Goal: Navigation & Orientation: Find specific page/section

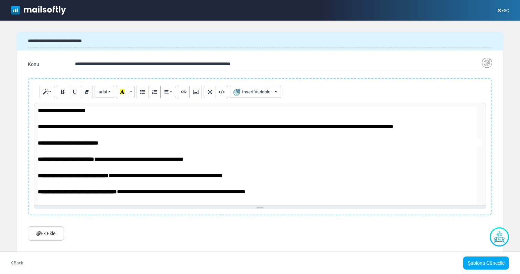
scroll to position [11, 0]
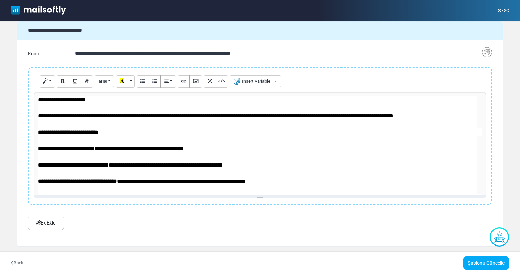
click at [500, 11] on icon at bounding box center [499, 10] width 4 height 0
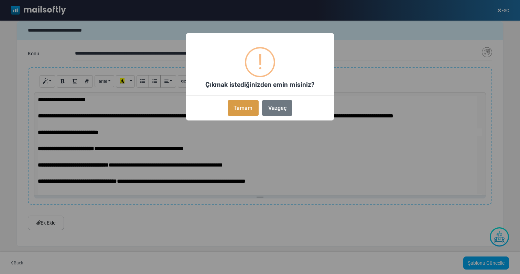
click at [243, 114] on button "Tamam" at bounding box center [243, 107] width 31 height 15
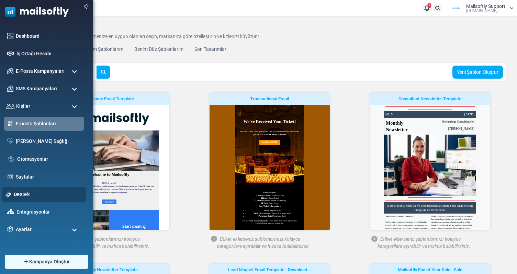
click at [22, 191] on link "Destek" at bounding box center [48, 195] width 69 height 8
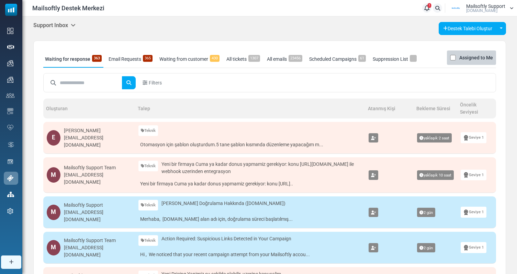
click at [70, 23] on h5 "Support Inbox" at bounding box center [54, 25] width 42 height 7
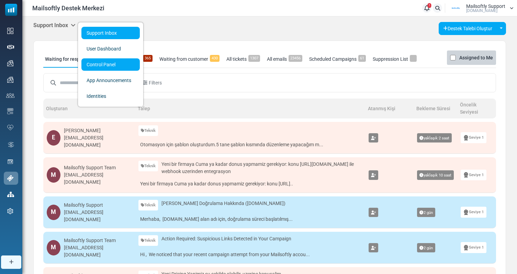
click at [116, 68] on link "Control Panel" at bounding box center [110, 64] width 58 height 12
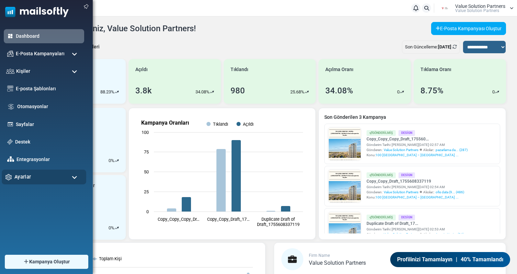
click at [36, 178] on div "Ayarlar" at bounding box center [44, 177] width 85 height 15
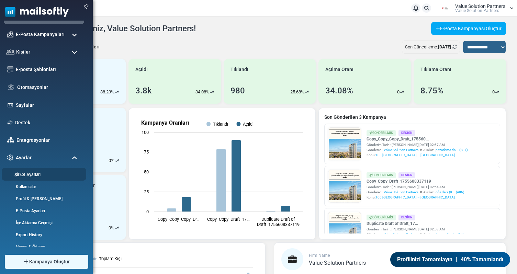
scroll to position [25, 0]
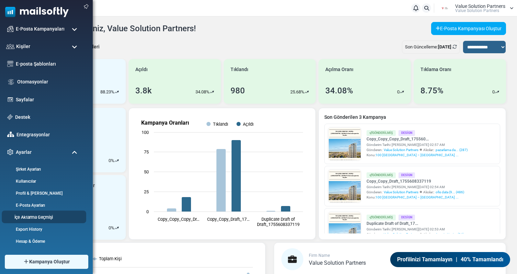
click at [36, 215] on link "İçe Aktarma Geçmişi" at bounding box center [43, 217] width 83 height 7
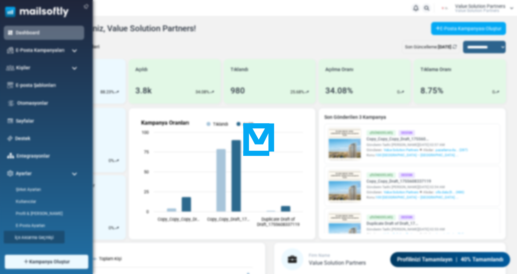
scroll to position [0, 0]
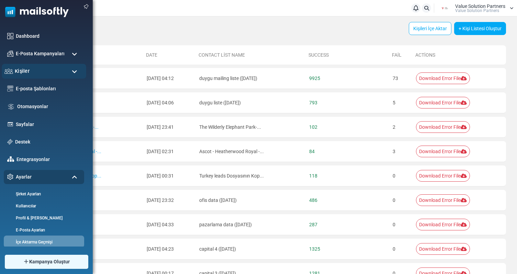
click at [48, 71] on div "Kişiler" at bounding box center [44, 71] width 85 height 15
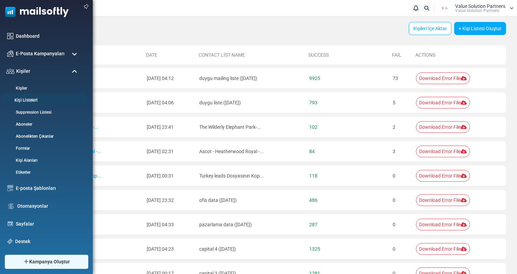
click at [30, 98] on link "Kişi Listeleri" at bounding box center [43, 100] width 83 height 7
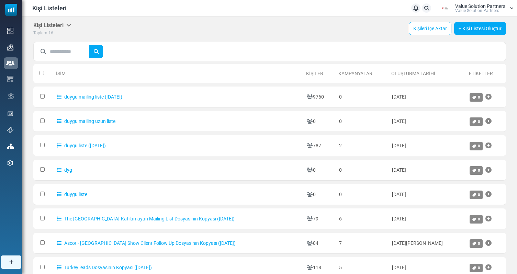
click at [472, 10] on span "Value Solution Partners" at bounding box center [478, 11] width 44 height 4
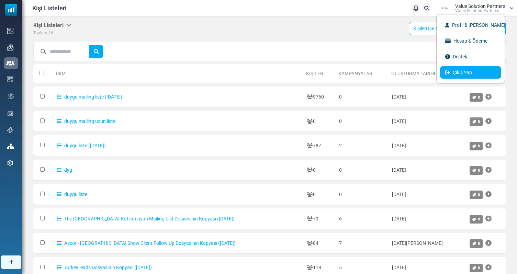
click at [466, 68] on link "Çıkış Yap" at bounding box center [470, 72] width 61 height 12
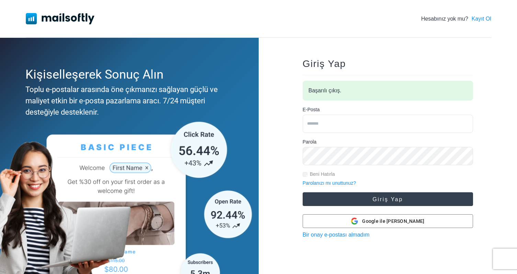
type input "**********"
click at [376, 199] on button "Giriş Yap" at bounding box center [388, 200] width 171 height 14
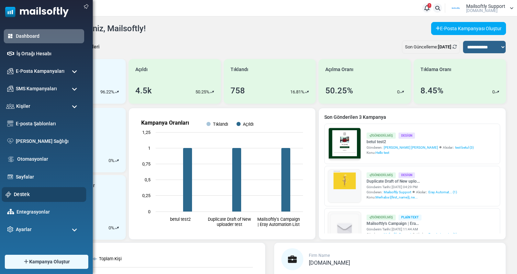
click at [30, 191] on link "Destek" at bounding box center [48, 195] width 69 height 8
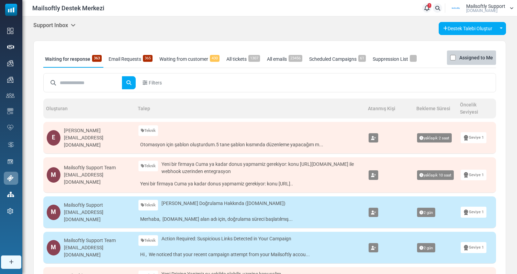
click at [72, 28] on h5 "Support Inbox" at bounding box center [54, 25] width 42 height 7
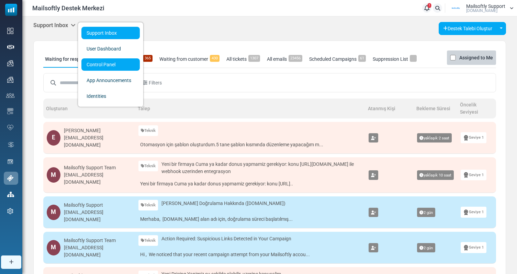
click at [106, 69] on link "Control Panel" at bounding box center [110, 64] width 58 height 12
